Goal: Find specific page/section: Find specific page/section

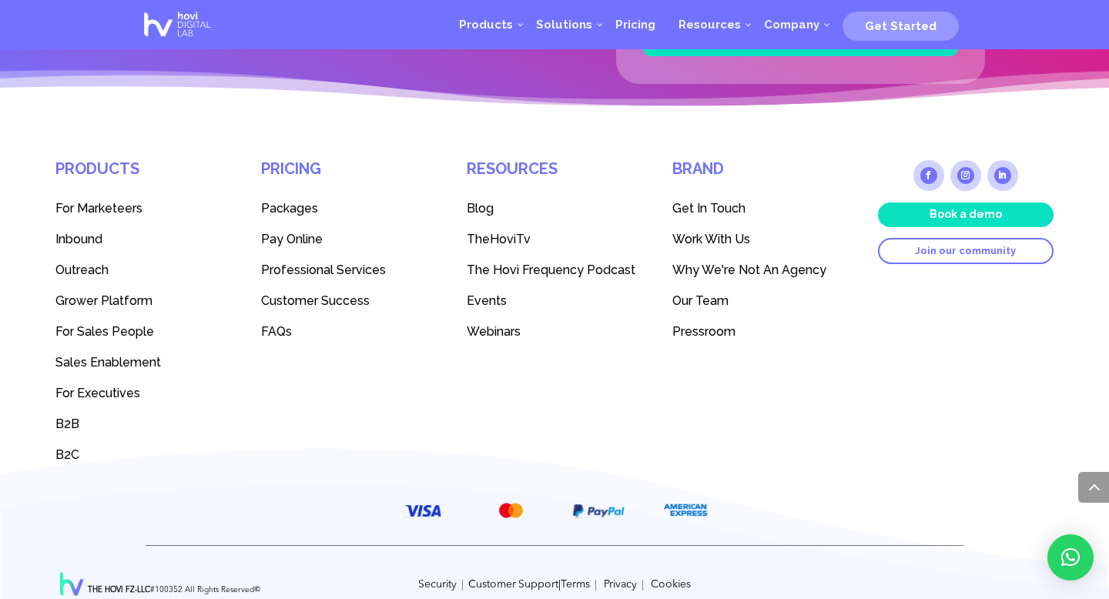
scroll to position [4247, 0]
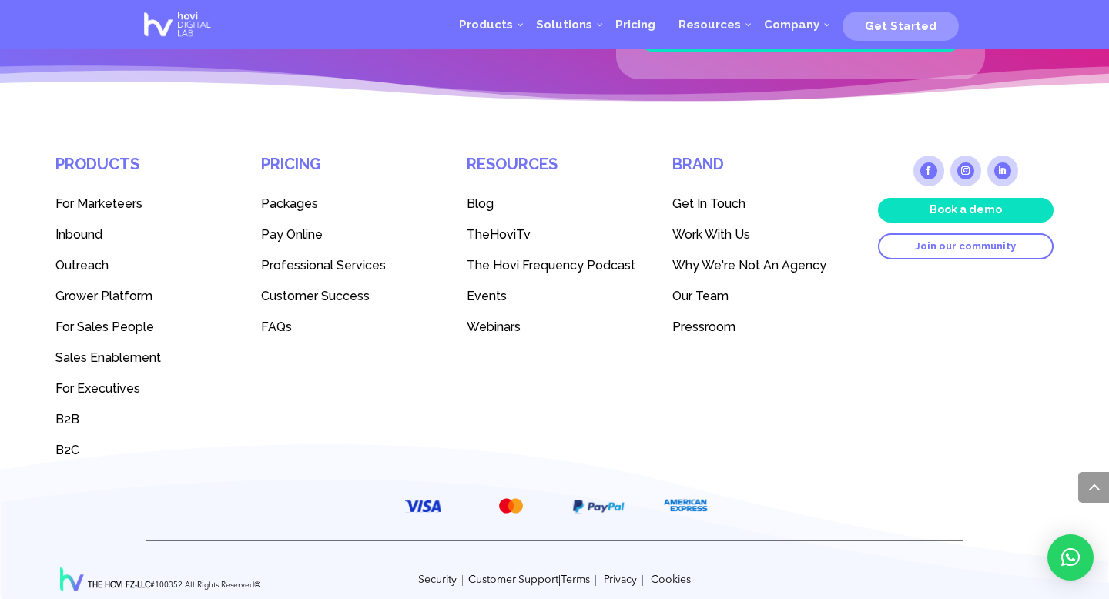
click at [695, 289] on span "Our Team" at bounding box center [700, 296] width 56 height 15
click at [690, 298] on span "Our Team" at bounding box center [700, 296] width 56 height 15
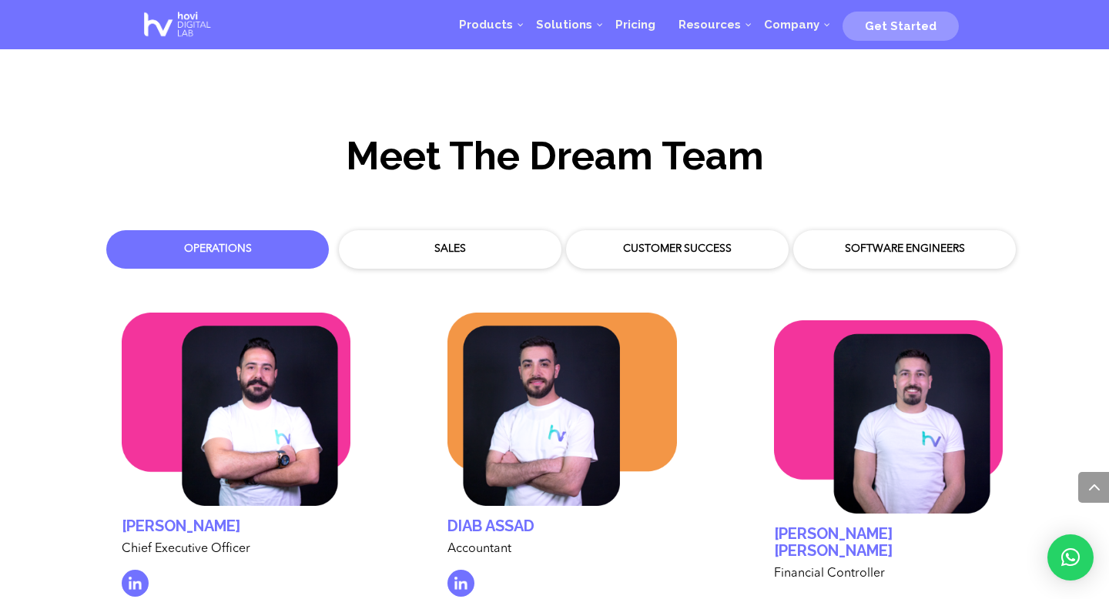
scroll to position [4512, 0]
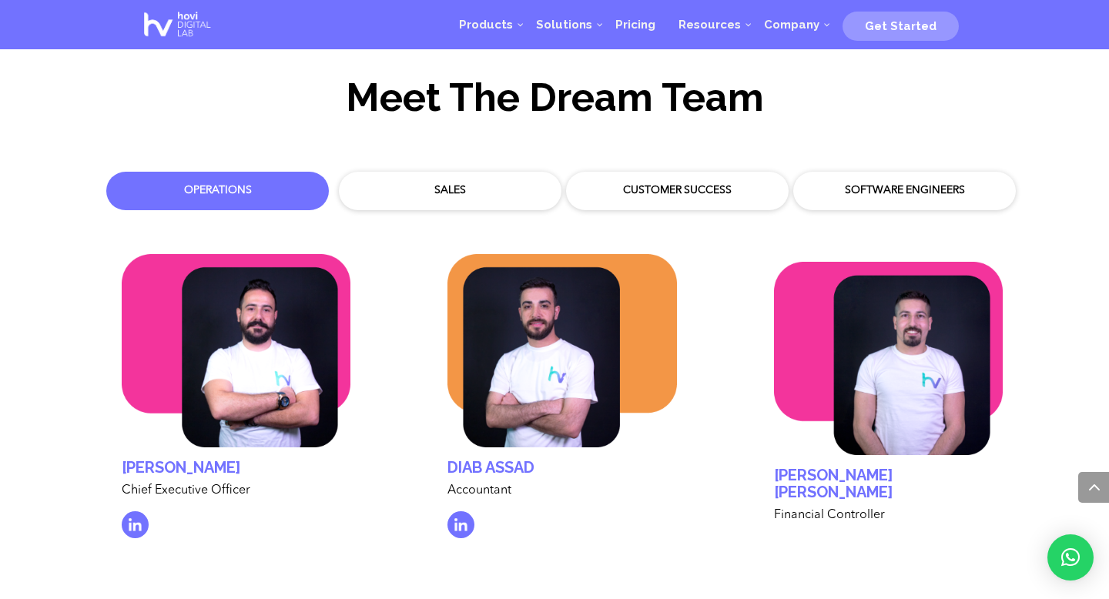
click at [709, 189] on div "Customer Success" at bounding box center [677, 191] width 223 height 39
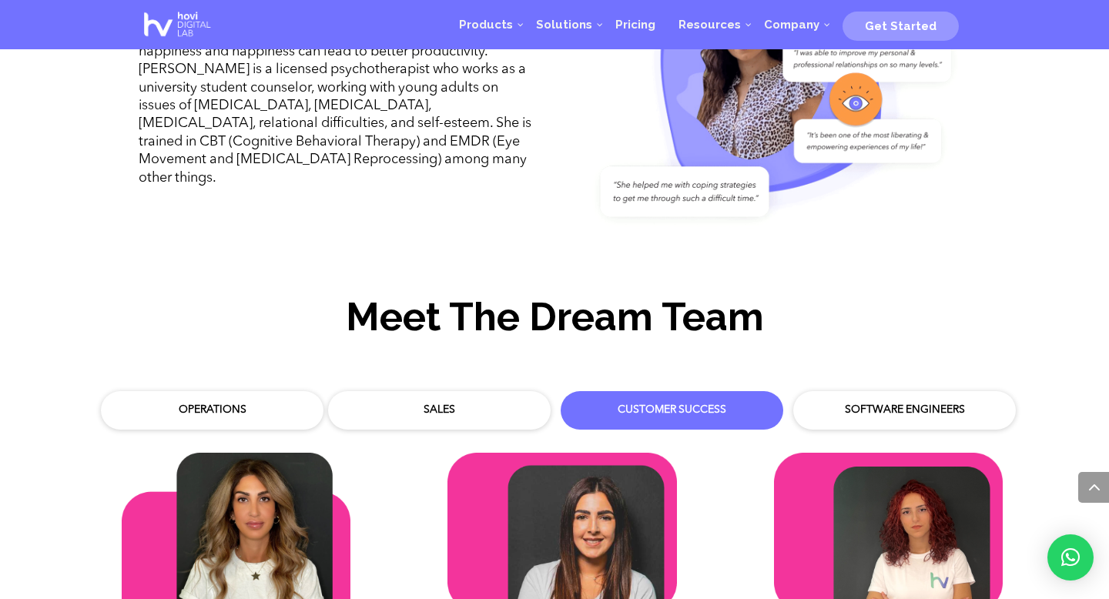
scroll to position [4290, 0]
